Goal: Task Accomplishment & Management: Complete application form

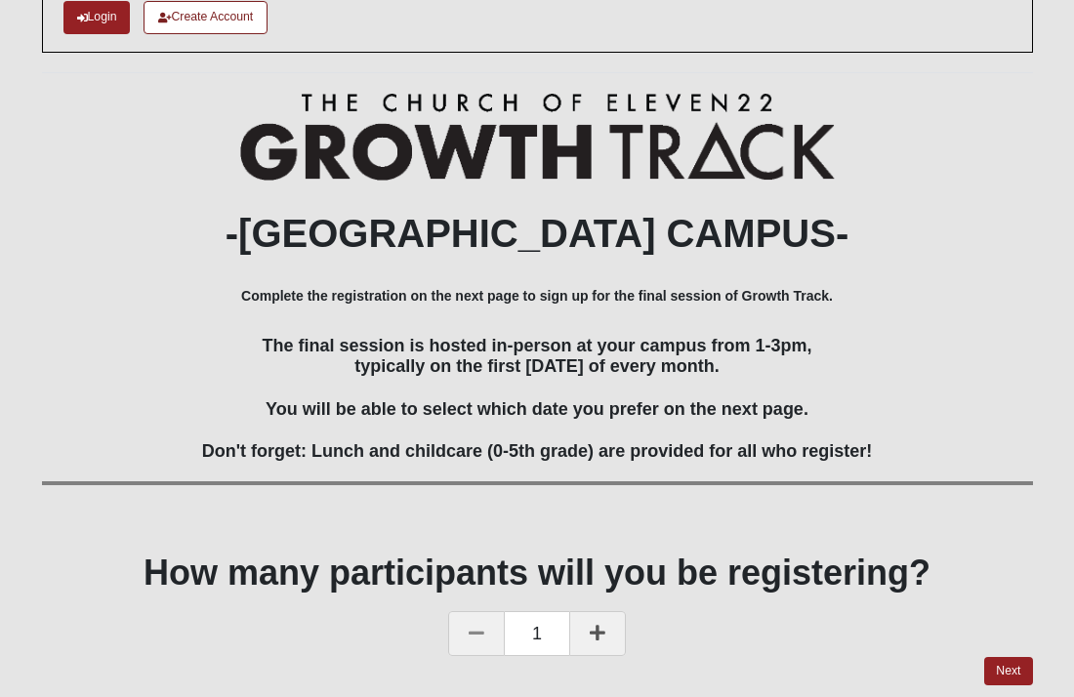
scroll to position [191, 0]
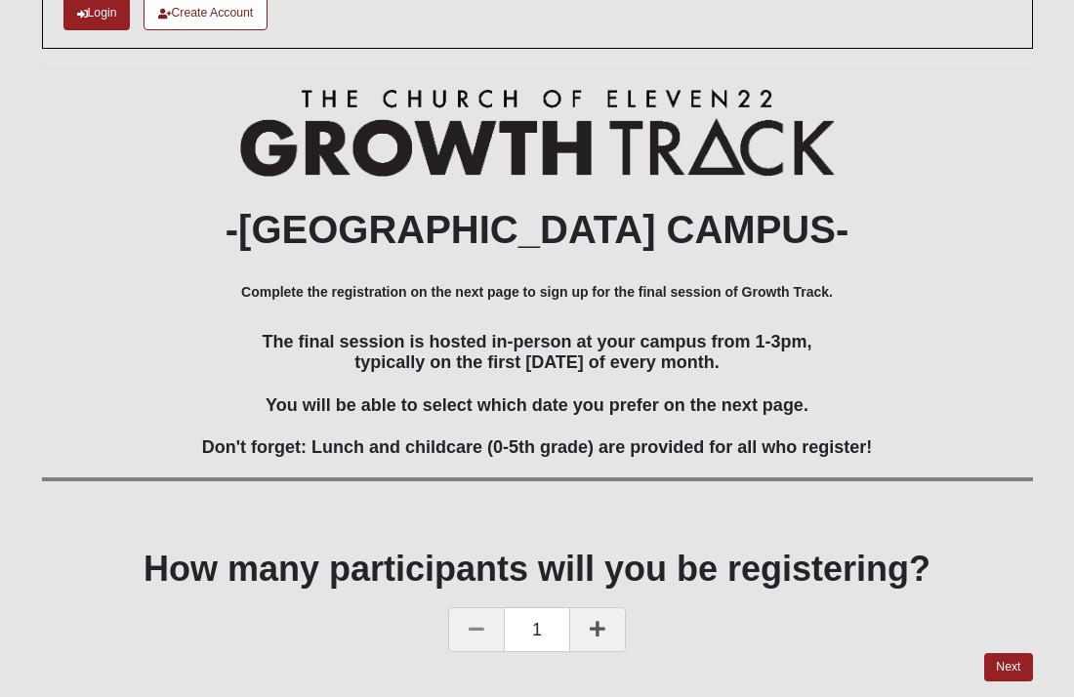
click at [921, 518] on div "-[GEOGRAPHIC_DATA] CAMPUS- Complete the registration on the next page to sign u…" at bounding box center [537, 306] width 991 height 434
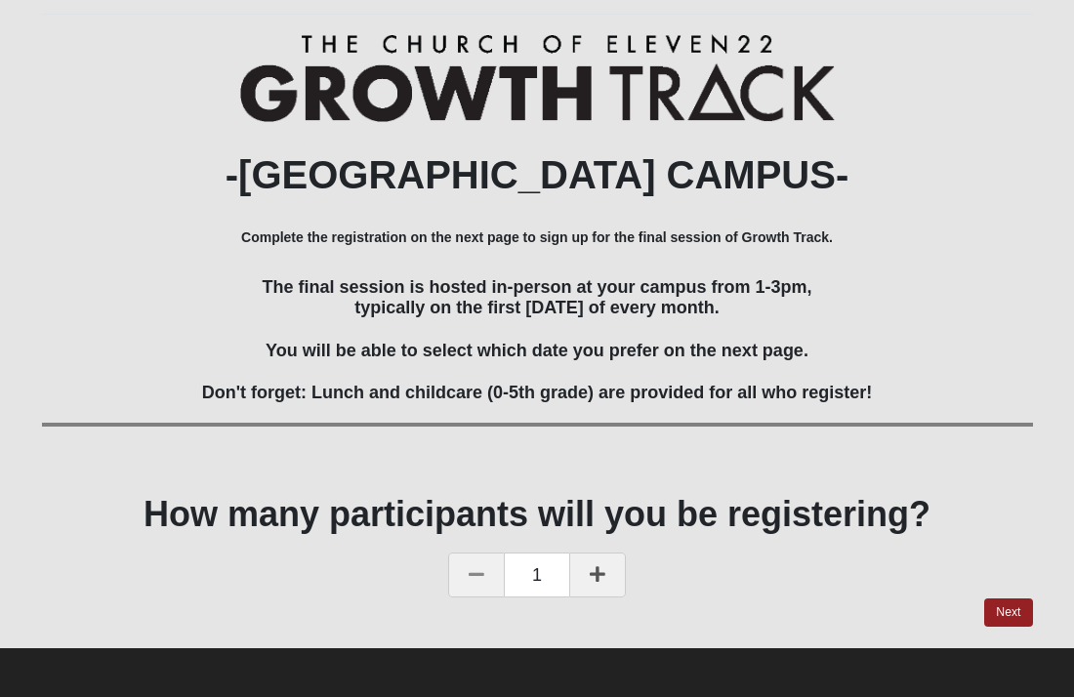
click at [921, 518] on h1 "How many participants will you be registering?" at bounding box center [537, 514] width 991 height 42
click at [1012, 612] on link "Next" at bounding box center [1008, 613] width 48 height 28
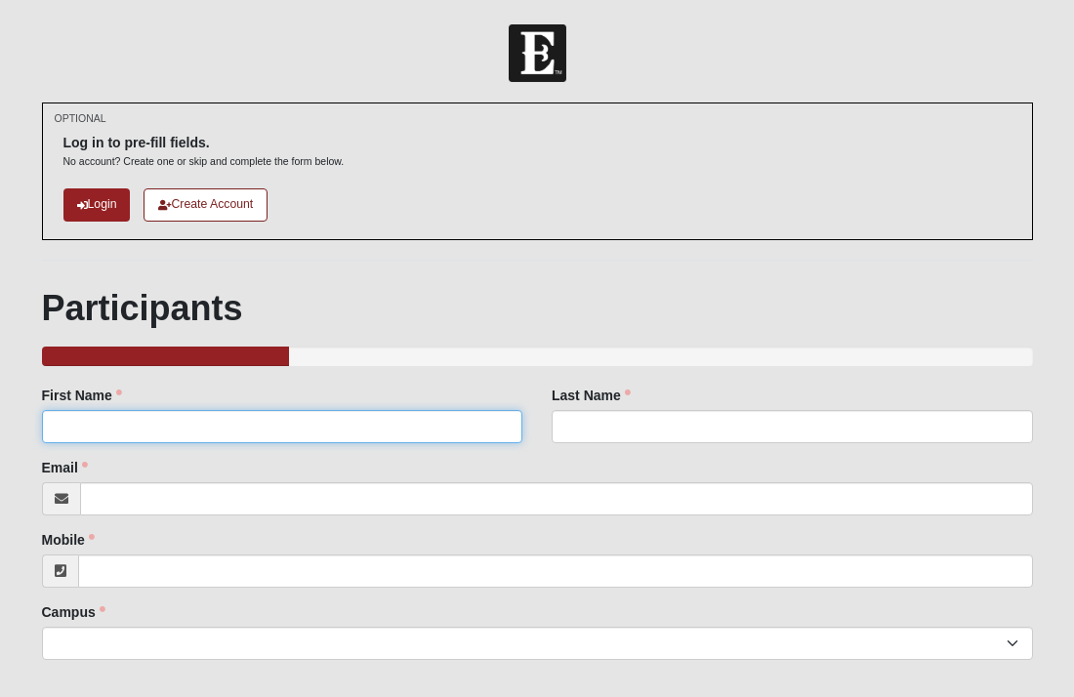
click at [74, 434] on input "First Name" at bounding box center [282, 426] width 481 height 33
type input "[PERSON_NAME]"
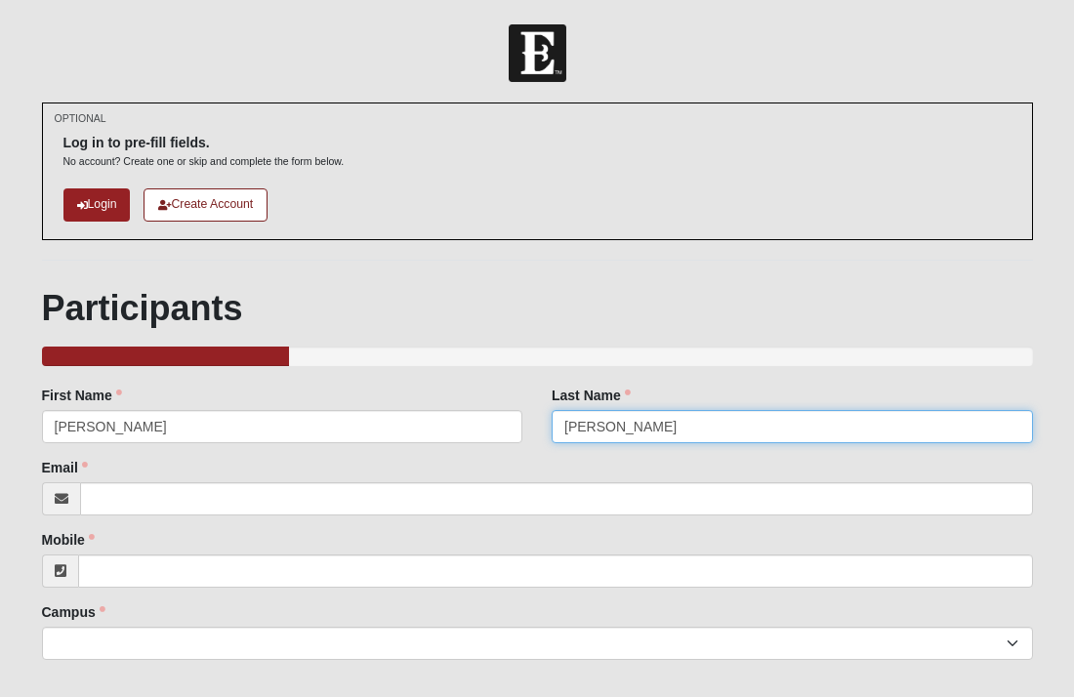
type input "[PERSON_NAME]"
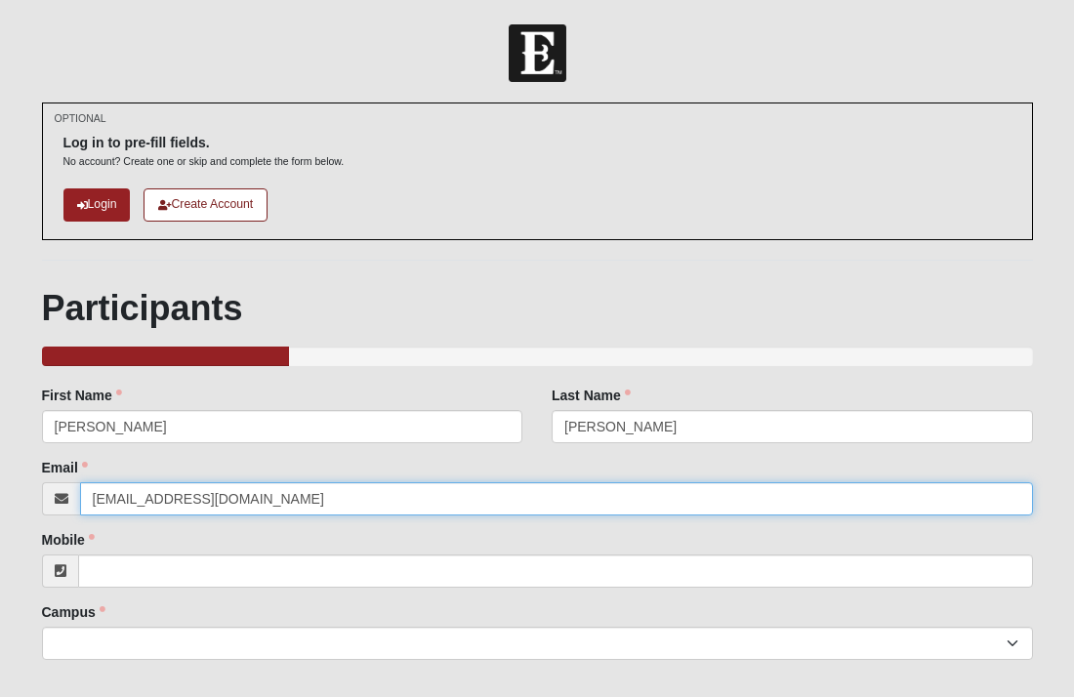
type input "[EMAIL_ADDRESS][DOMAIN_NAME]"
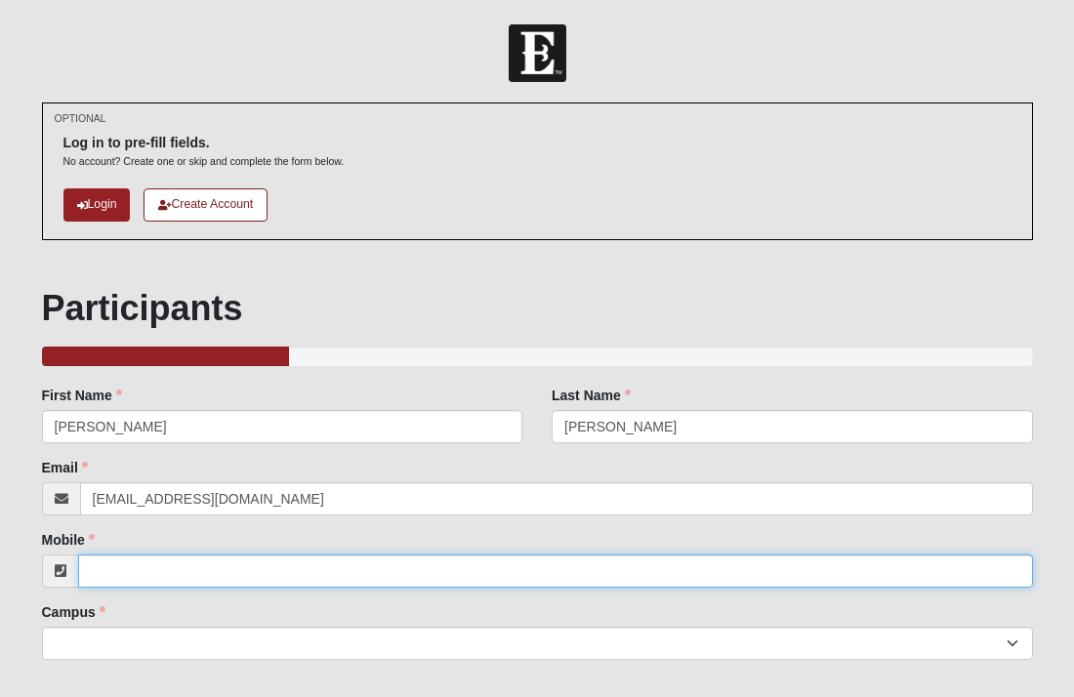
click at [125, 576] on input "Mobile" at bounding box center [555, 571] width 955 height 33
type input "[PHONE_NUMBER]"
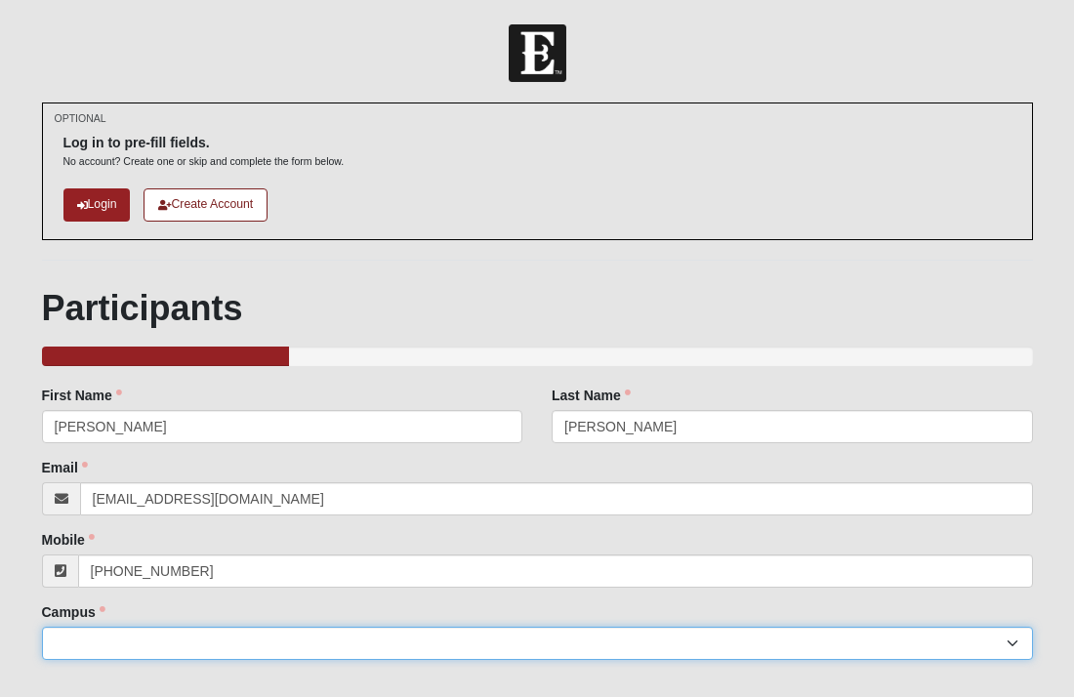
click at [110, 638] on select "[GEOGRAPHIC_DATA] [GEOGRAPHIC_DATA] (Coming Soon) Eleven22 Online [PERSON_NAME]…" at bounding box center [537, 643] width 991 height 33
select select "3"
click at [42, 627] on select "[GEOGRAPHIC_DATA] [GEOGRAPHIC_DATA] (Coming Soon) Eleven22 Online [PERSON_NAME]…" at bounding box center [537, 643] width 991 height 33
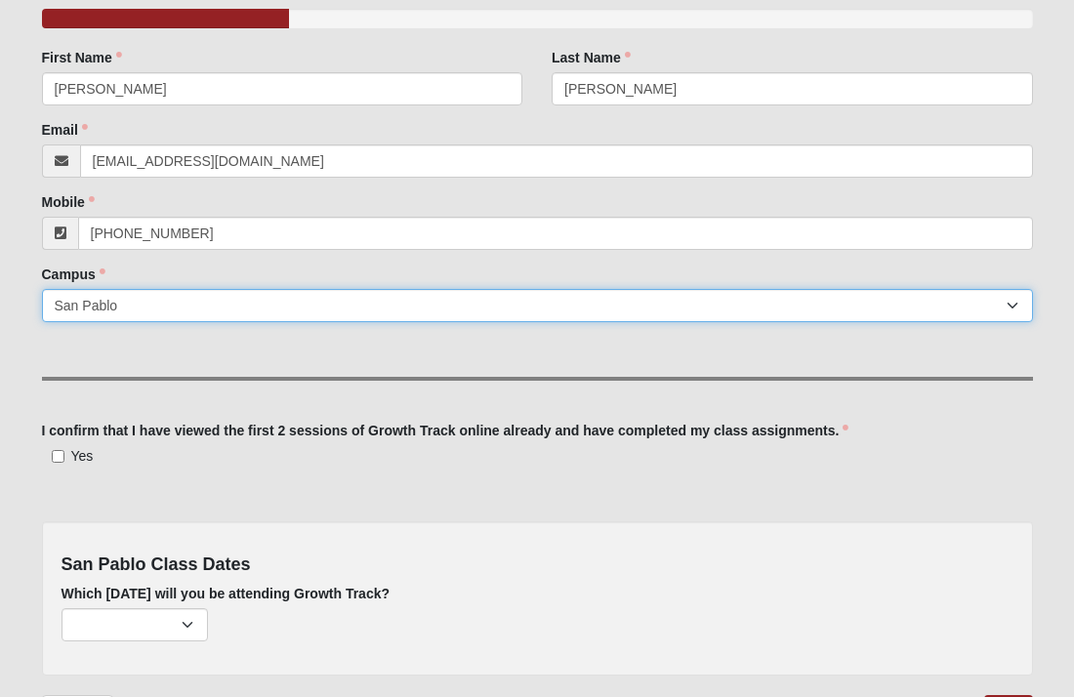
scroll to position [342, 0]
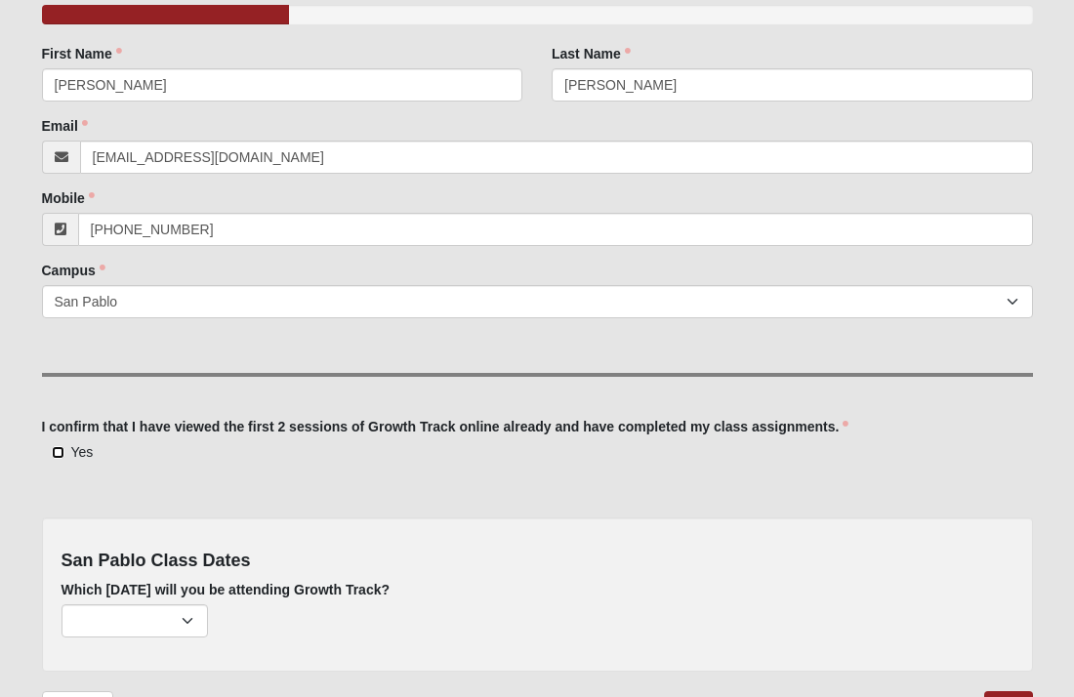
click at [59, 451] on input "Yes" at bounding box center [58, 452] width 13 height 13
checkbox input "true"
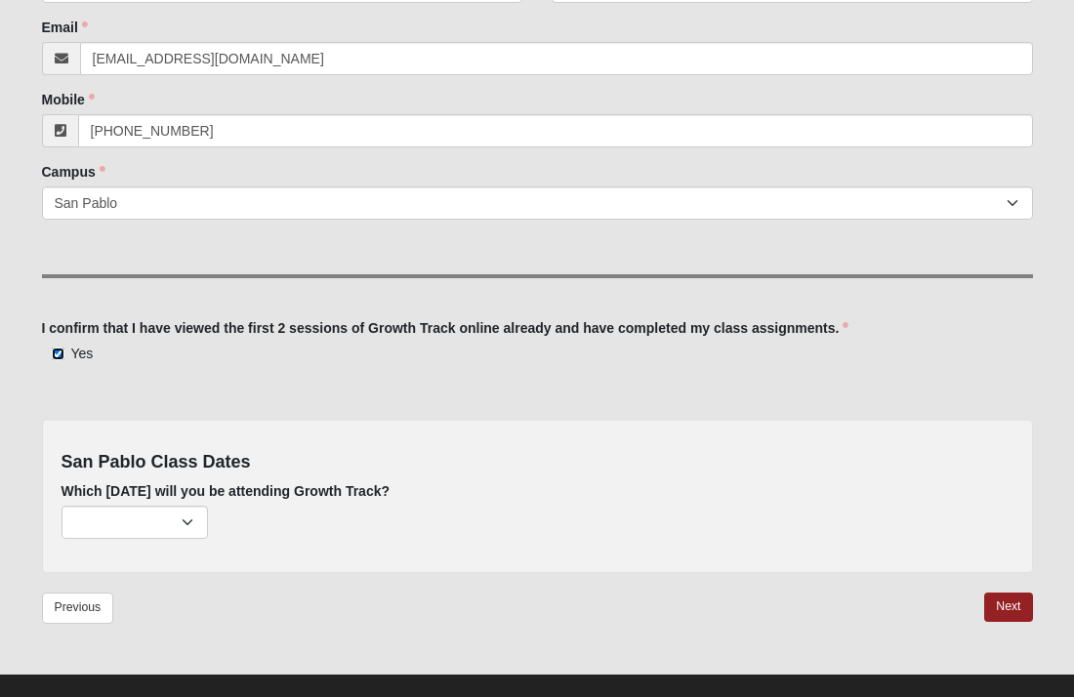
scroll to position [465, 0]
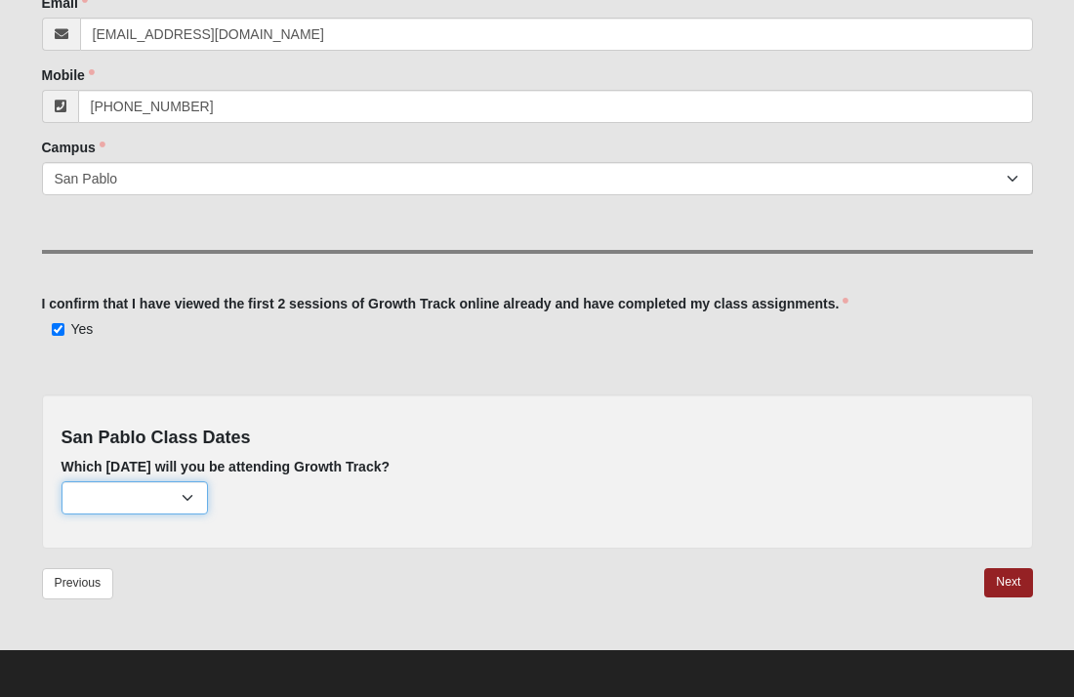
click at [187, 497] on select "[DATE] (163 remaining) [DATE] (221 remaining) [DATE] (222 remaining)" at bounding box center [135, 497] width 146 height 33
select select "715"
click at [62, 481] on select "[DATE] (163 remaining) [DATE] (221 remaining) [DATE] (222 remaining)" at bounding box center [135, 497] width 146 height 33
click at [994, 581] on link "Next" at bounding box center [1008, 582] width 48 height 28
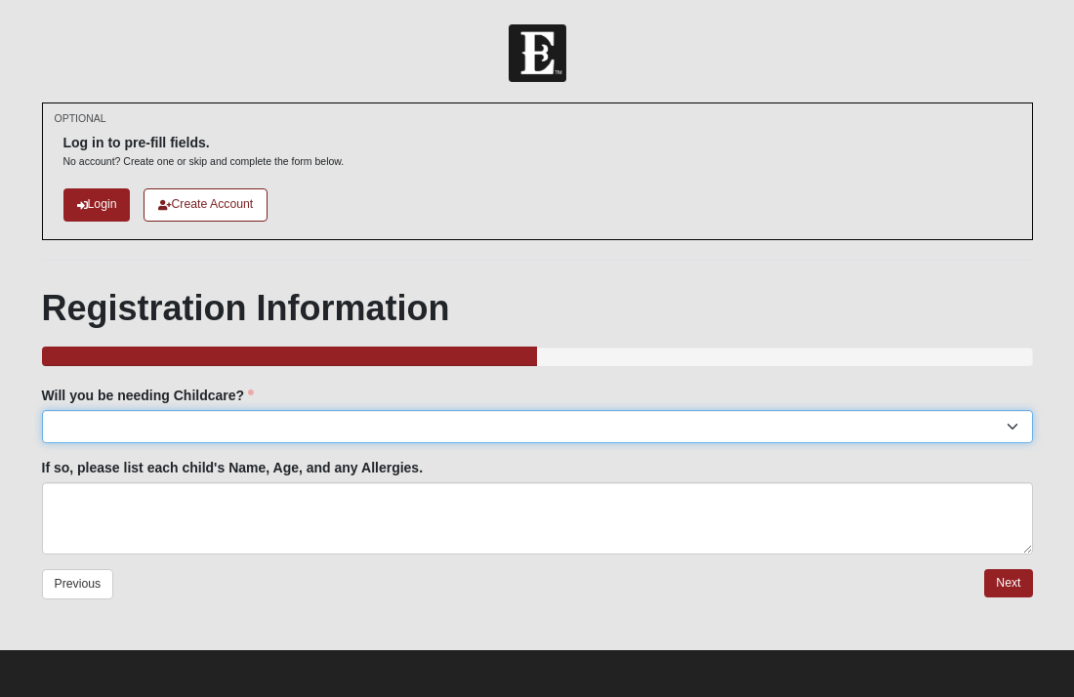
click at [251, 426] on select "Yes No" at bounding box center [537, 426] width 991 height 33
select select "No"
click at [42, 410] on select "Yes No" at bounding box center [537, 426] width 991 height 33
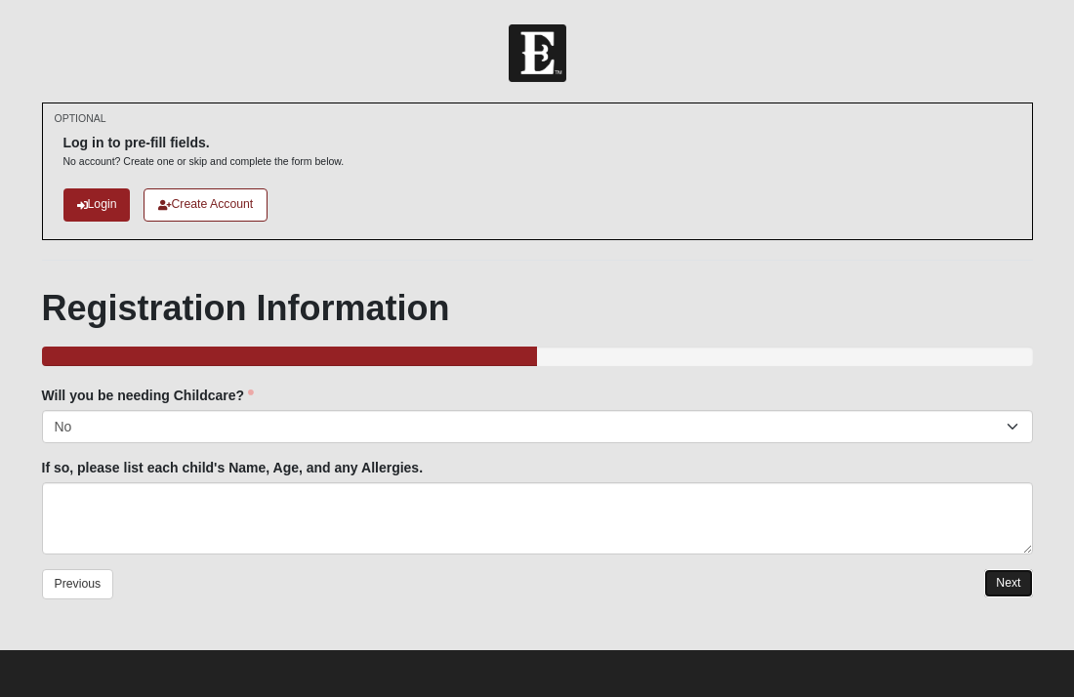
click at [1013, 572] on link "Next" at bounding box center [1008, 583] width 48 height 28
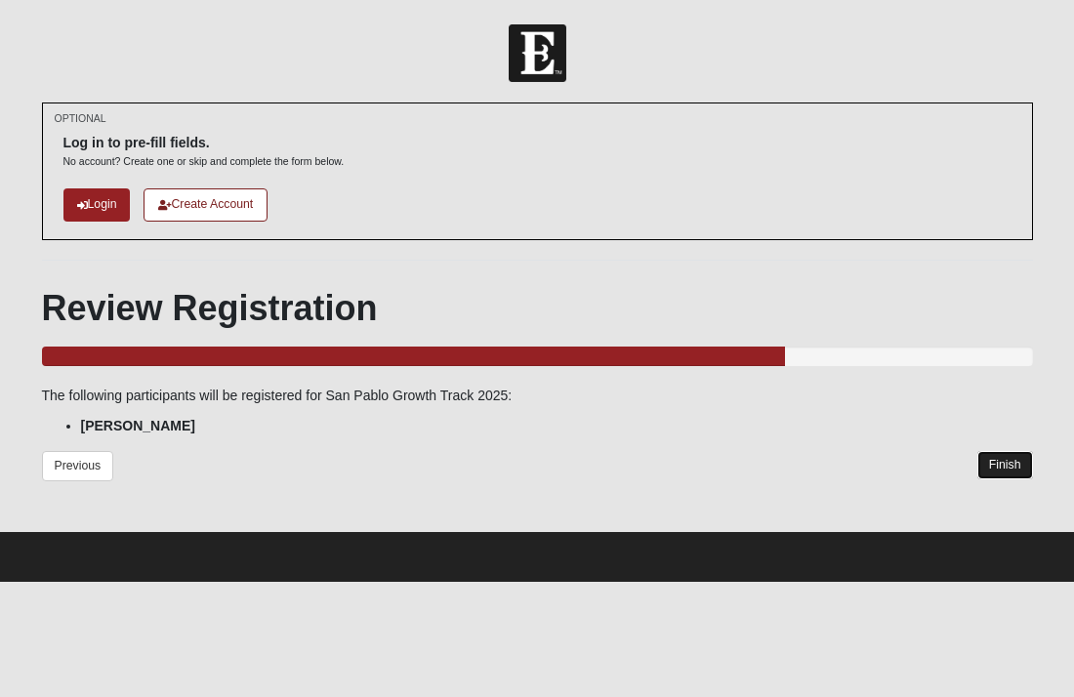
click at [1004, 461] on link "Finish" at bounding box center [1006, 465] width 56 height 28
